Goal: Task Accomplishment & Management: Complete application form

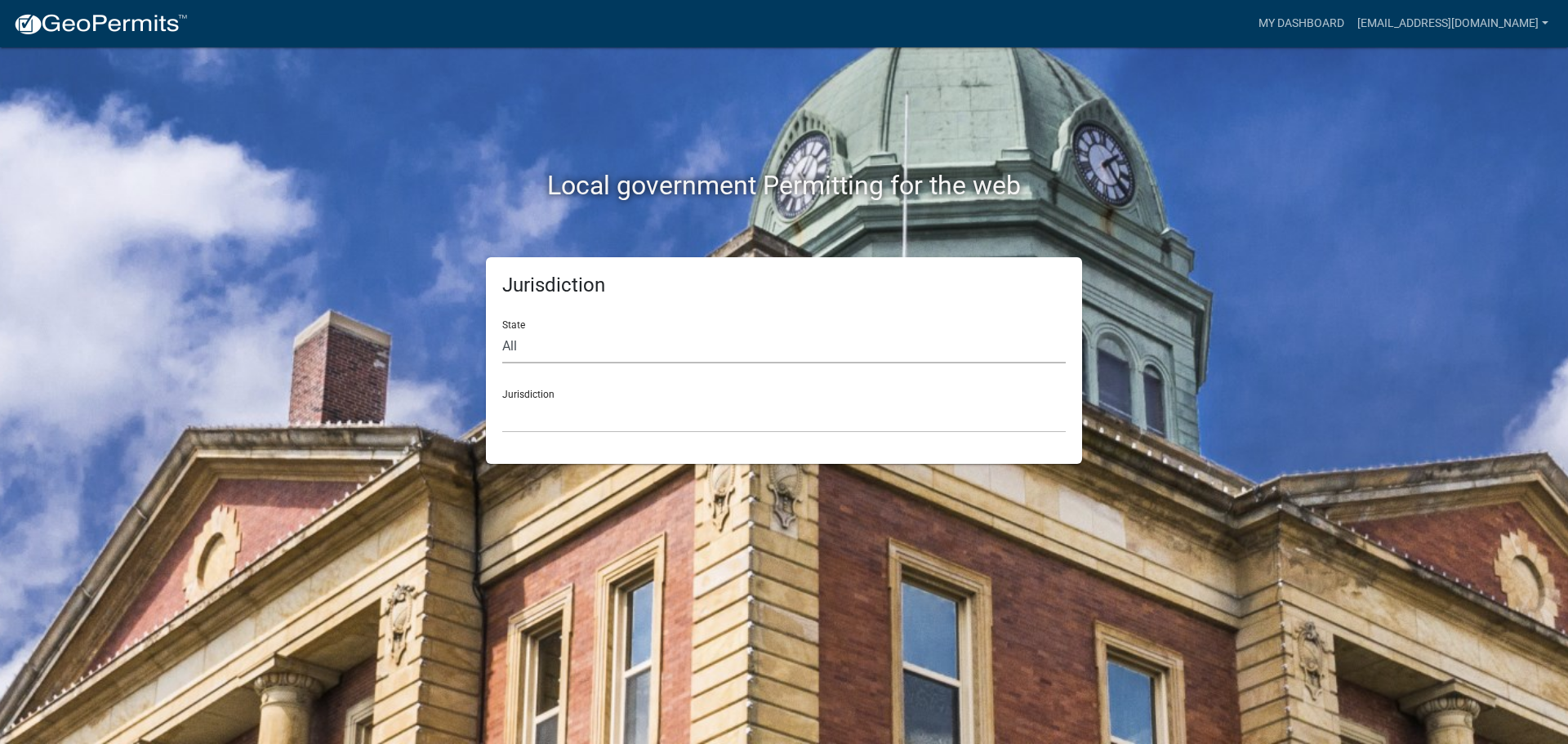
click at [559, 344] on select "All [US_STATE] [US_STATE] [US_STATE] [US_STATE] [US_STATE] [US_STATE] [US_STATE…" at bounding box center [783, 347] width 563 height 33
select select "[US_STATE]"
click at [502, 330] on select "All [US_STATE] [US_STATE] [US_STATE] [US_STATE] [US_STATE] [US_STATE] [US_STATE…" at bounding box center [783, 347] width 563 height 33
click at [548, 413] on select "[GEOGRAPHIC_DATA], [US_STATE][PERSON_NAME][GEOGRAPHIC_DATA], [US_STATE][PERSON_…" at bounding box center [783, 416] width 563 height 33
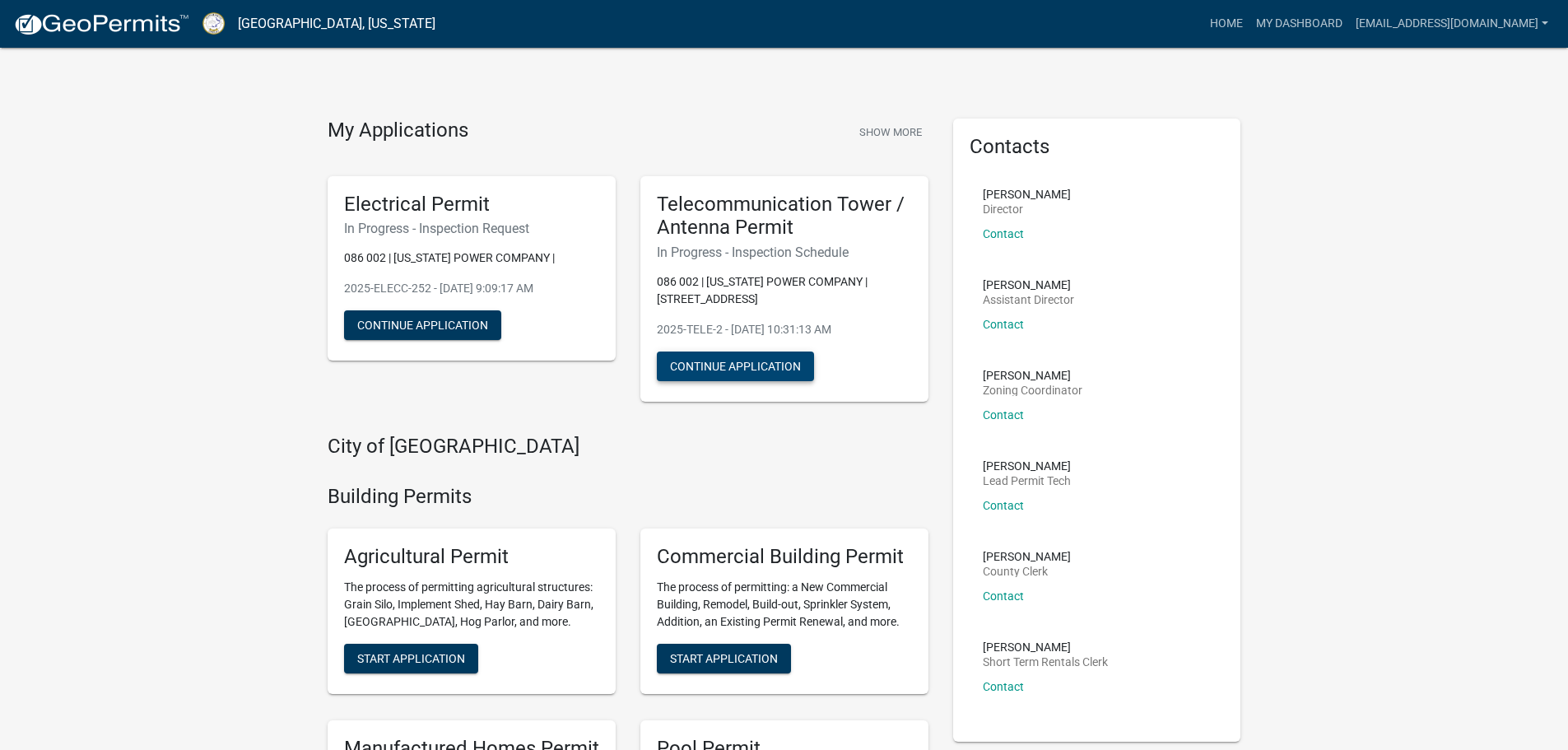
click at [709, 370] on button "Continue Application" at bounding box center [735, 367] width 157 height 30
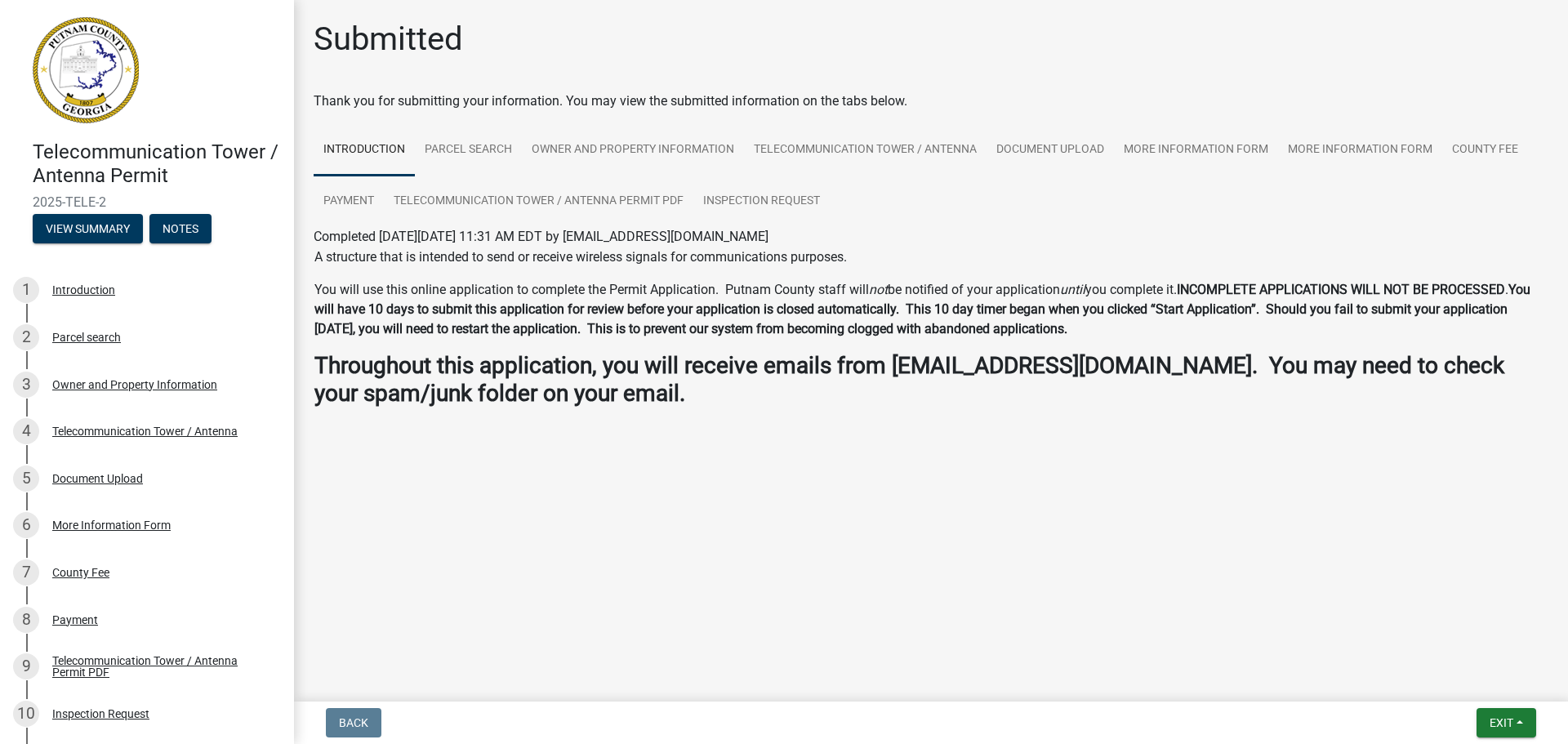
click at [380, 147] on link "Introduction" at bounding box center [364, 150] width 101 height 52
click at [96, 380] on div "Owner and Property Information" at bounding box center [135, 384] width 165 height 11
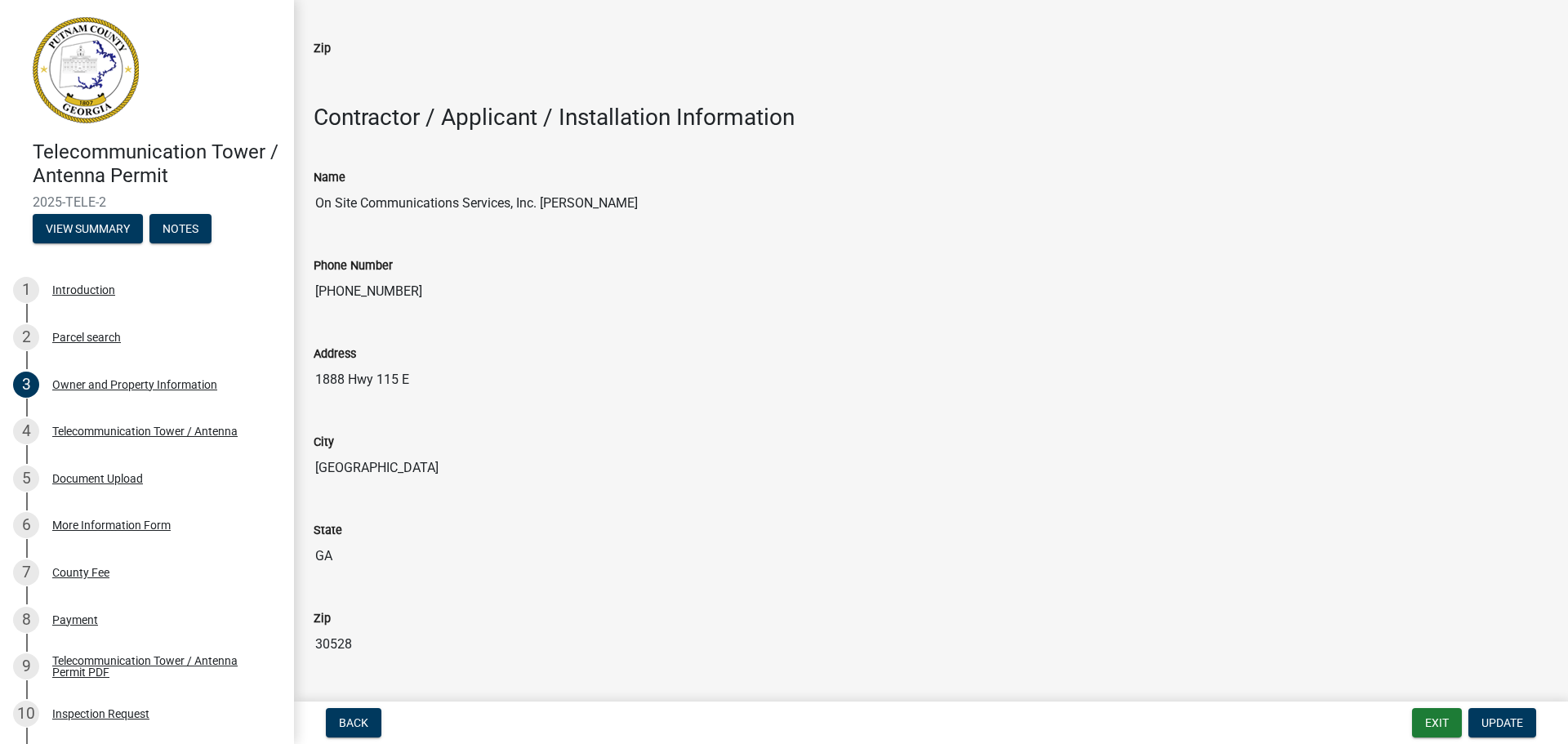
scroll to position [1306, 0]
click at [1443, 726] on button "Exit" at bounding box center [1437, 723] width 50 height 30
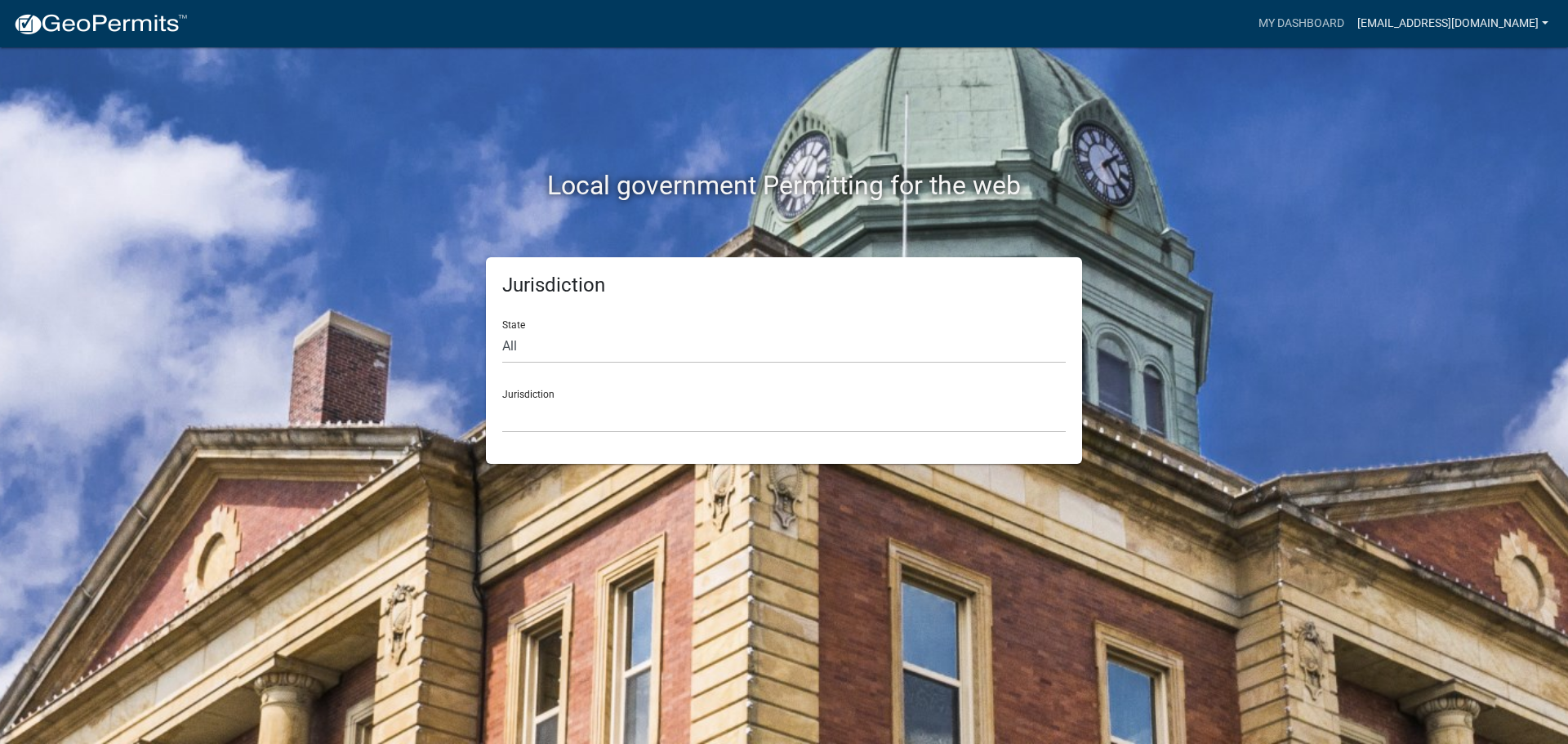
click at [1471, 25] on link "[EMAIL_ADDRESS][DOMAIN_NAME]" at bounding box center [1453, 23] width 204 height 31
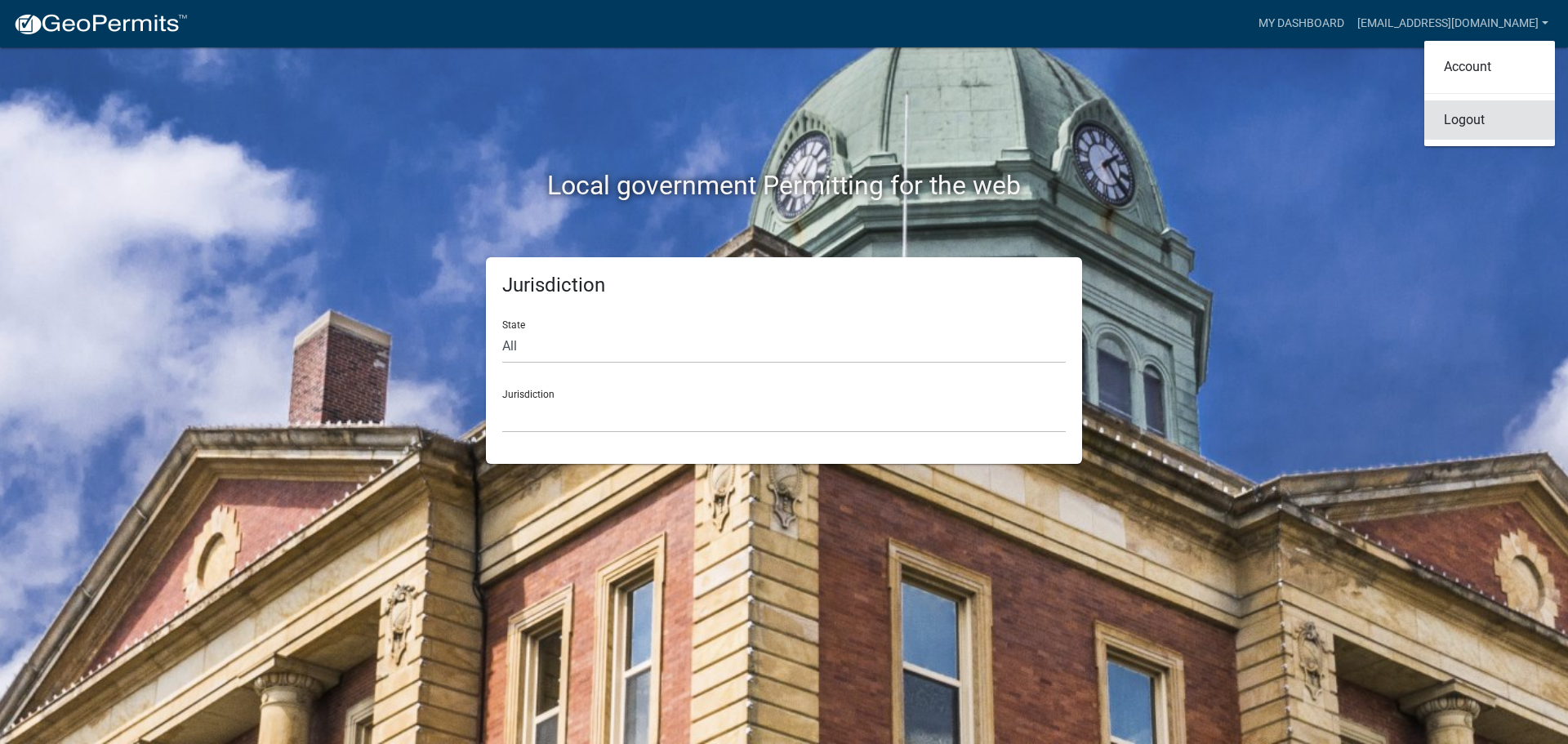
click at [1462, 129] on link "Logout" at bounding box center [1489, 120] width 131 height 39
